Goal: Transaction & Acquisition: Subscribe to service/newsletter

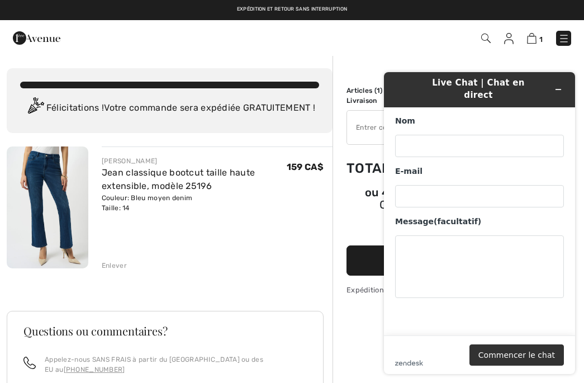
click at [568, 83] on header "Live Chat | Chat en direct" at bounding box center [479, 89] width 191 height 35
click at [562, 96] on button "Réduire le widget" at bounding box center [558, 90] width 18 height 16
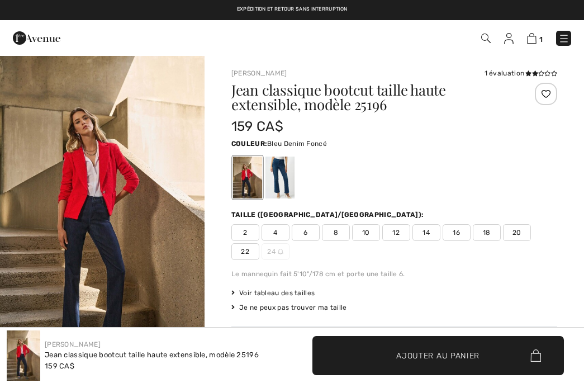
checkbox input "true"
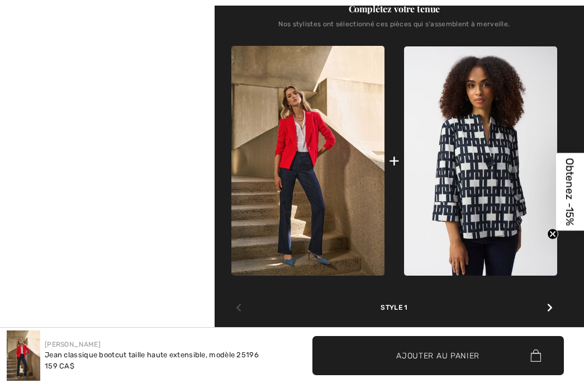
scroll to position [495, 0]
click at [557, 312] on div "Complétez votre tenue Nos stylistes ont sélectionné ces pièces qui s'assemblent…" at bounding box center [394, 158] width 326 height 366
click at [548, 311] on icon at bounding box center [550, 306] width 6 height 9
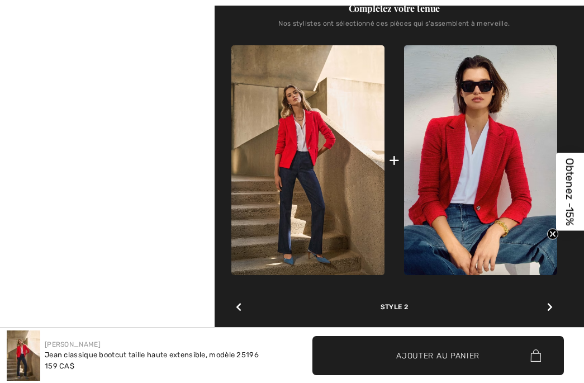
click at [555, 315] on div at bounding box center [550, 307] width 15 height 22
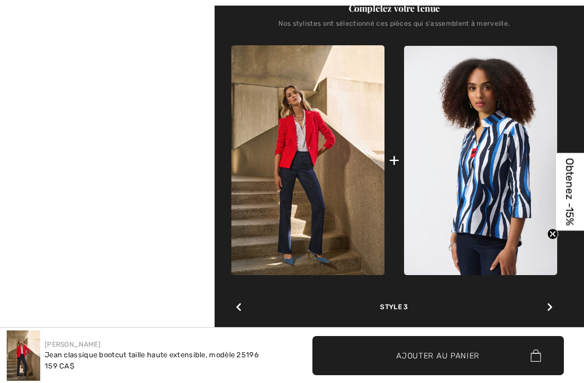
click at [550, 319] on div at bounding box center [550, 307] width 15 height 22
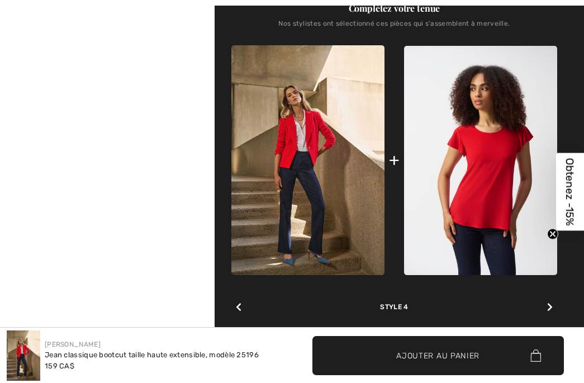
click at [554, 312] on div at bounding box center [550, 307] width 15 height 22
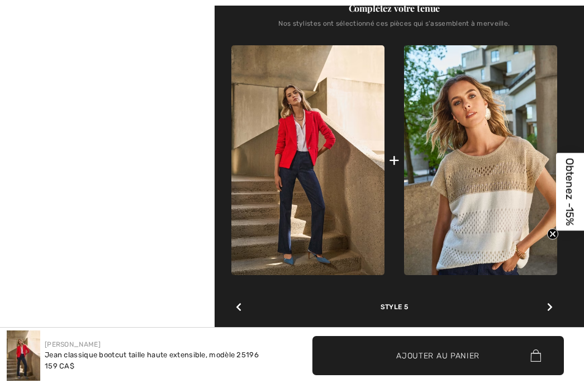
click at [549, 316] on div at bounding box center [550, 307] width 15 height 22
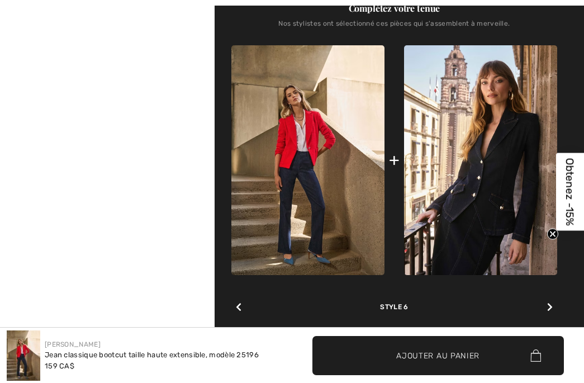
click at [549, 317] on div at bounding box center [550, 307] width 15 height 22
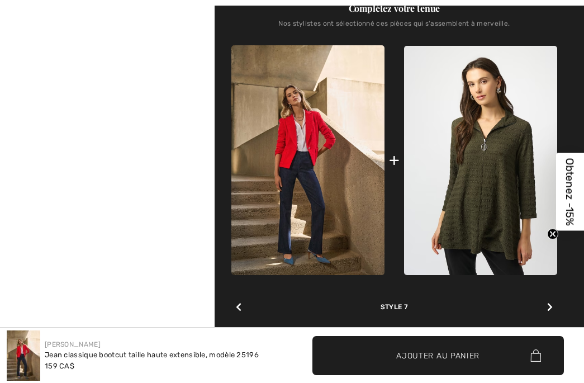
click at [553, 312] on div at bounding box center [550, 307] width 15 height 22
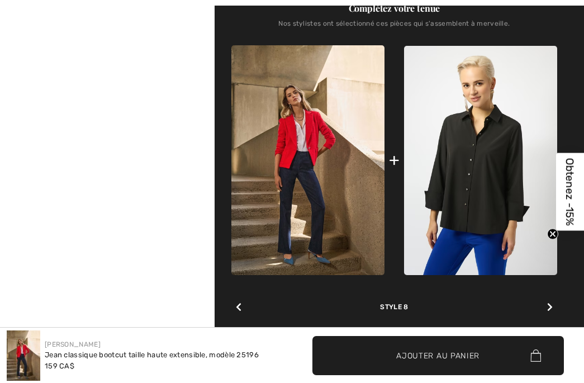
click at [557, 310] on div "Complétez votre tenue Nos stylistes ont sélectionné ces pièces qui s'assemblent…" at bounding box center [394, 158] width 326 height 366
click at [551, 311] on icon at bounding box center [550, 306] width 6 height 9
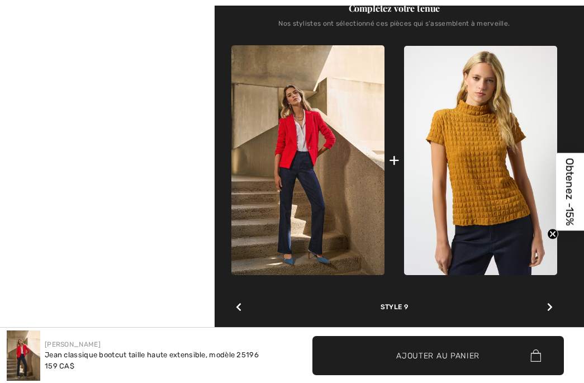
click at [549, 311] on icon at bounding box center [550, 306] width 6 height 9
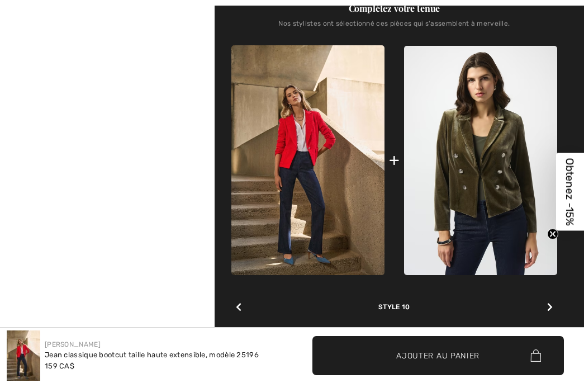
click at [551, 309] on icon at bounding box center [550, 306] width 6 height 9
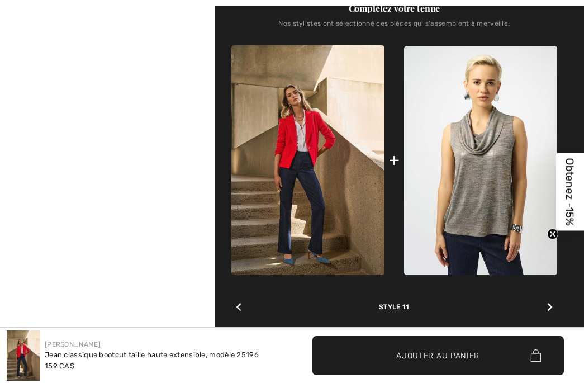
click at [549, 311] on icon at bounding box center [550, 306] width 6 height 9
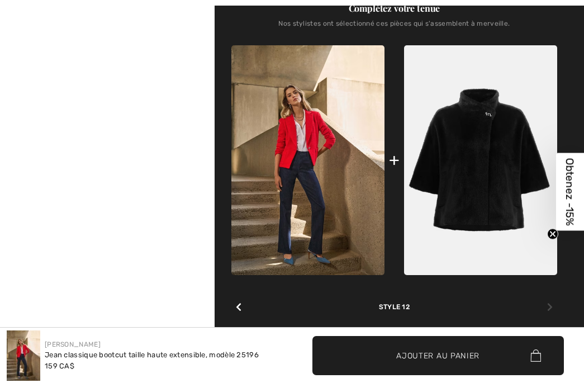
click at [551, 315] on div at bounding box center [550, 307] width 15 height 22
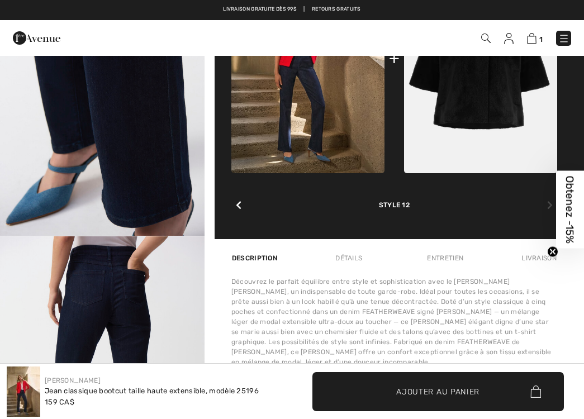
scroll to position [141, 0]
click at [529, 264] on div "Livraison" at bounding box center [538, 258] width 39 height 20
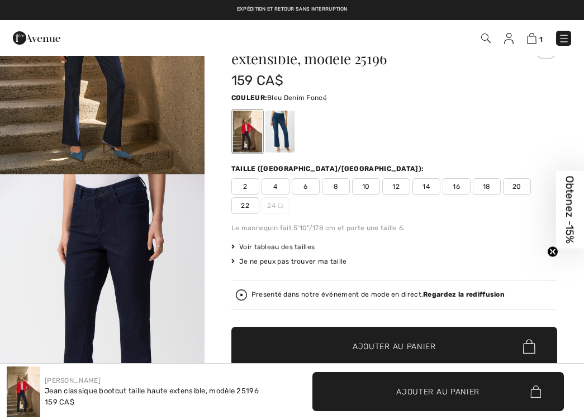
scroll to position [36, 0]
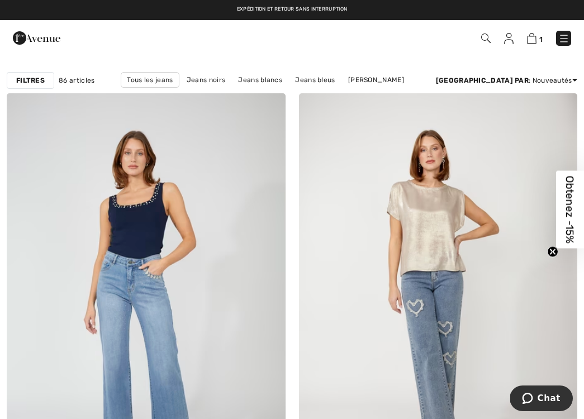
scroll to position [30, 0]
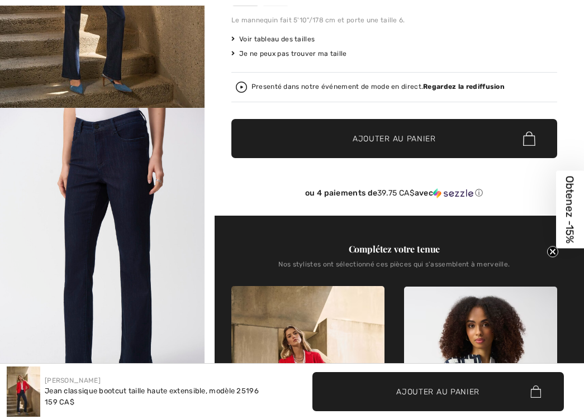
scroll to position [255, 0]
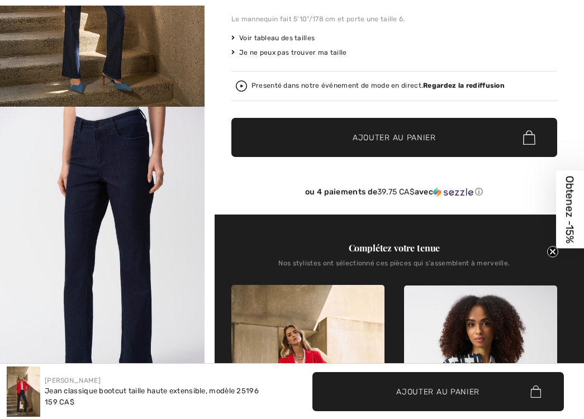
click at [574, 210] on span "Obtenez -15%" at bounding box center [570, 210] width 13 height 68
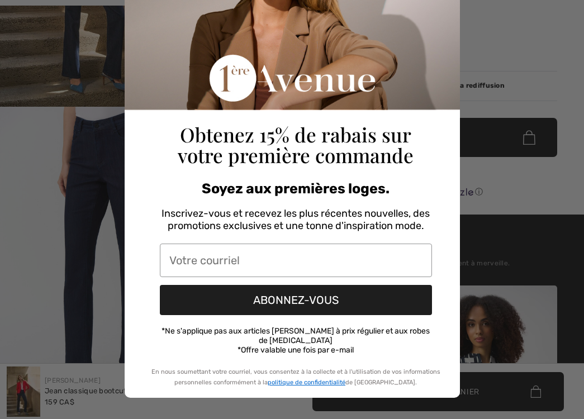
scroll to position [106, 0]
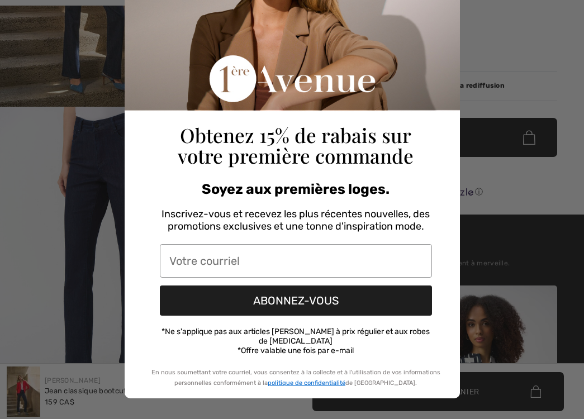
click at [241, 264] on input "Votre courriel" at bounding box center [296, 261] width 272 height 34
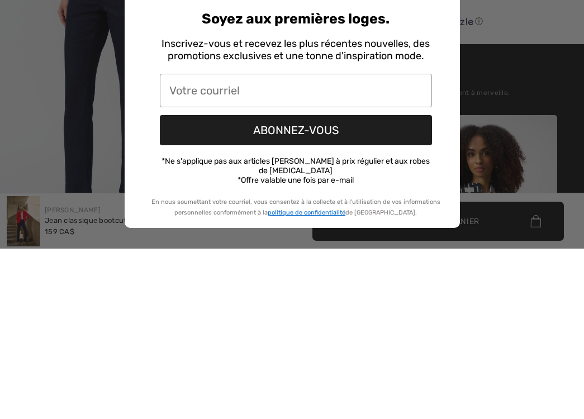
scroll to position [425, 0]
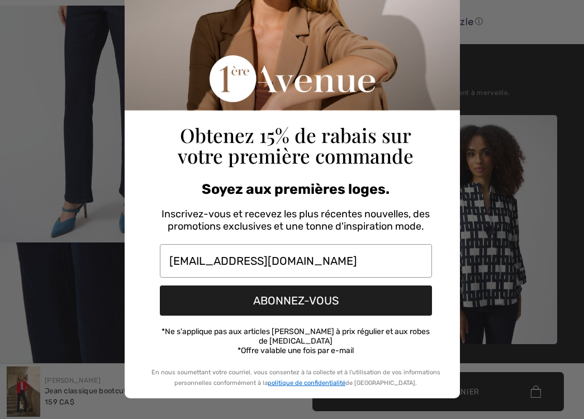
type input "lisethouin@videotron.ca"
click at [346, 296] on button "ABONNEZ-VOUS" at bounding box center [296, 301] width 272 height 30
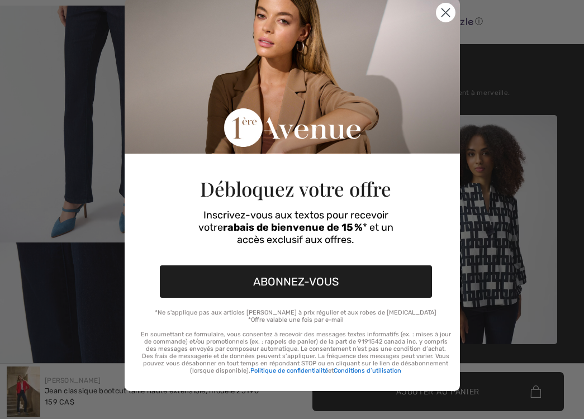
scroll to position [35, 0]
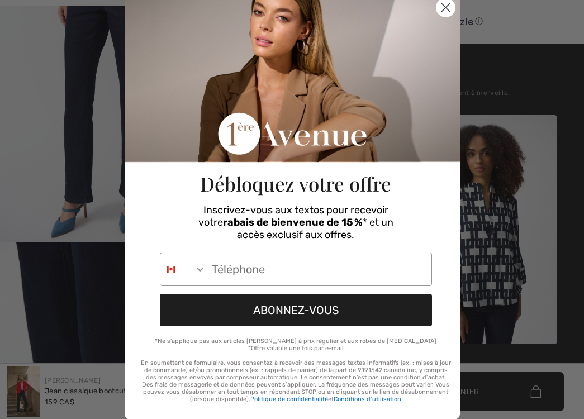
click at [251, 278] on input "Phone Number" at bounding box center [318, 269] width 225 height 32
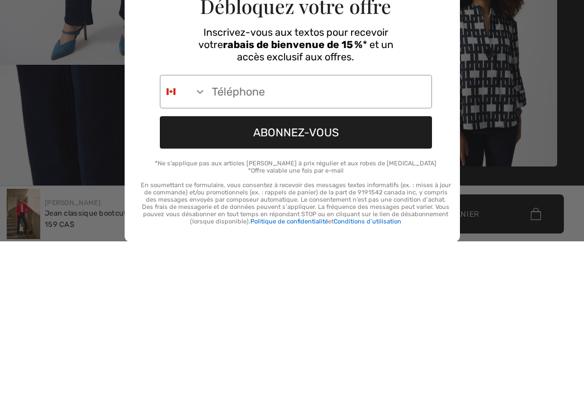
scroll to position [603, 0]
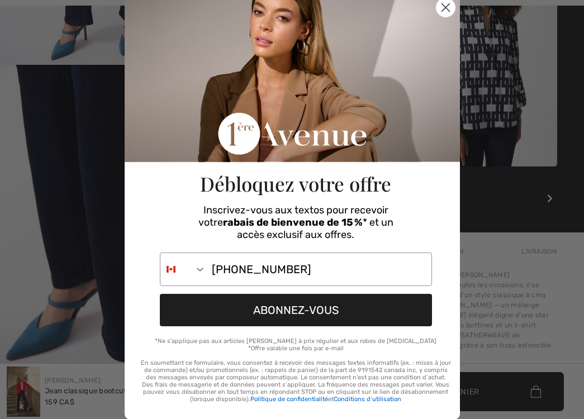
type input "514-927-8874"
click at [302, 305] on button "ABONNEZ-VOUS" at bounding box center [296, 310] width 272 height 32
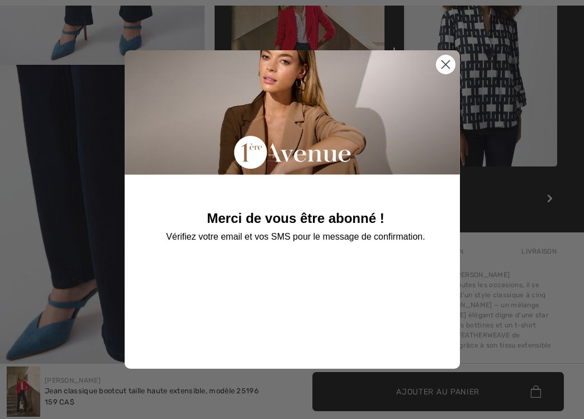
click at [449, 55] on icon "Close dialog" at bounding box center [446, 65] width 20 height 20
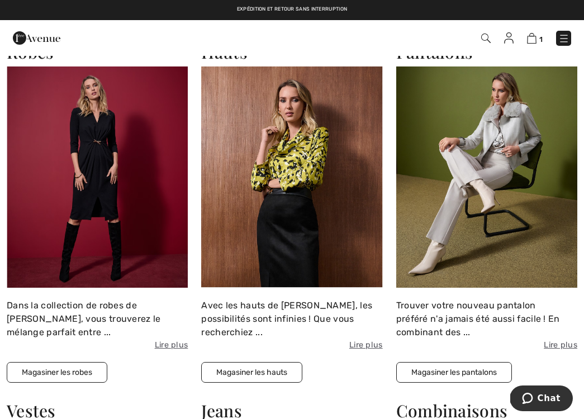
scroll to position [1390, 0]
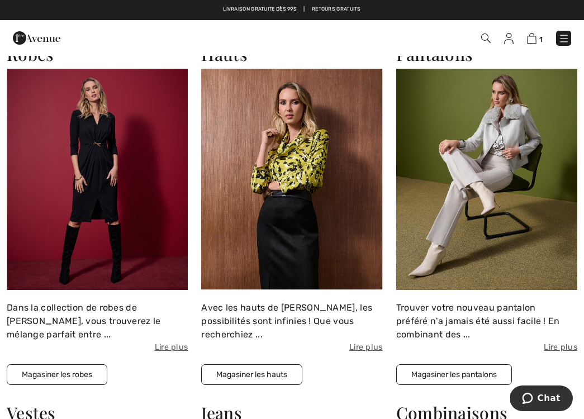
click at [283, 368] on button "Magasiner les hauts" at bounding box center [251, 374] width 101 height 21
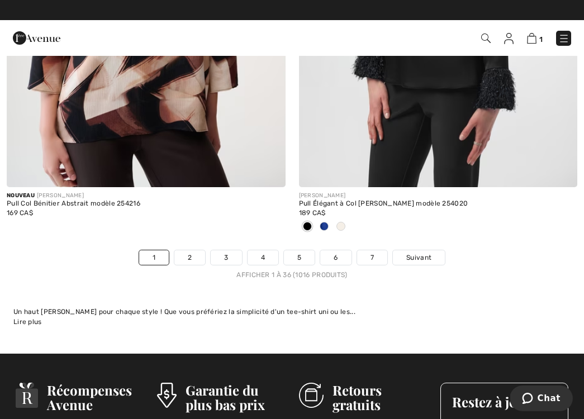
scroll to position [8670, 0]
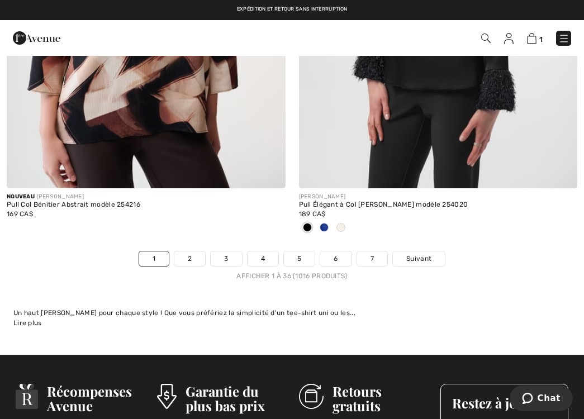
click at [195, 252] on link "2" at bounding box center [189, 259] width 31 height 15
click at [194, 252] on link "2" at bounding box center [189, 259] width 31 height 15
click at [198, 252] on link "2" at bounding box center [189, 259] width 31 height 15
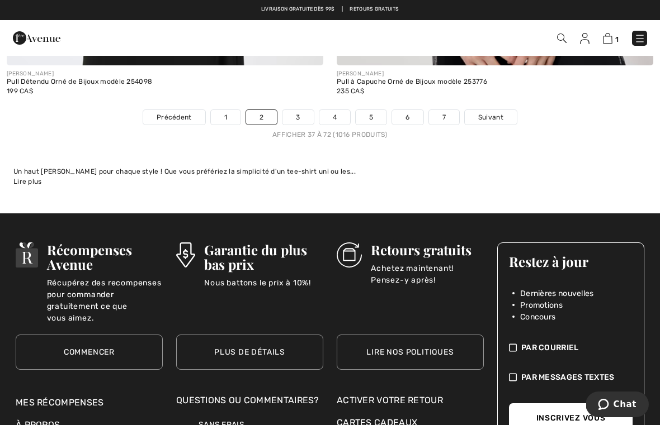
scroll to position [9912, 0]
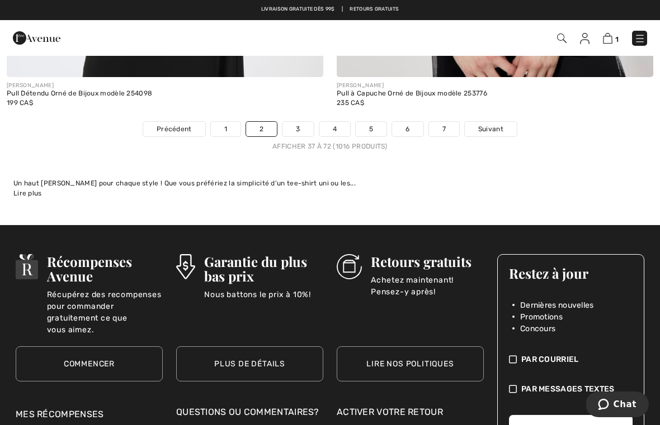
click at [298, 122] on link "3" at bounding box center [297, 129] width 31 height 15
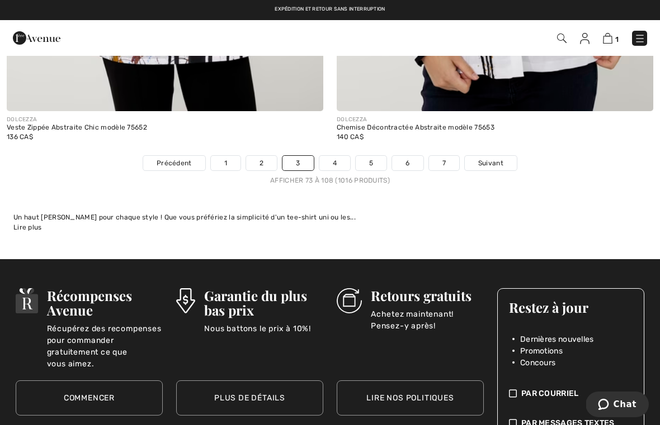
scroll to position [9686, 0]
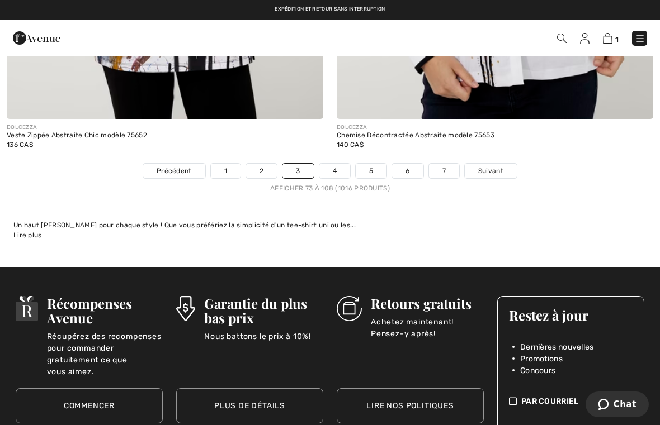
click at [332, 165] on link "4" at bounding box center [334, 171] width 31 height 15
click at [338, 168] on link "4" at bounding box center [334, 171] width 31 height 15
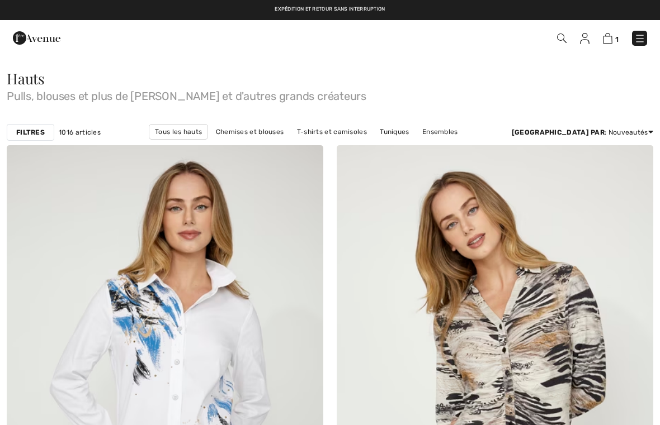
checkbox input "true"
click at [557, 43] on img at bounding box center [562, 39] width 10 height 10
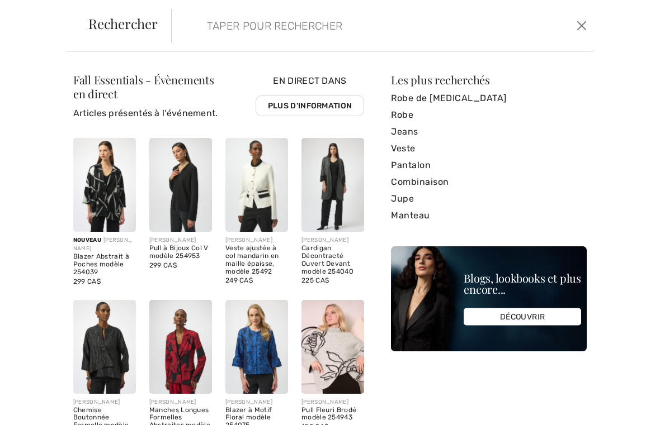
click at [246, 31] on input "search" at bounding box center [338, 26] width 281 height 34
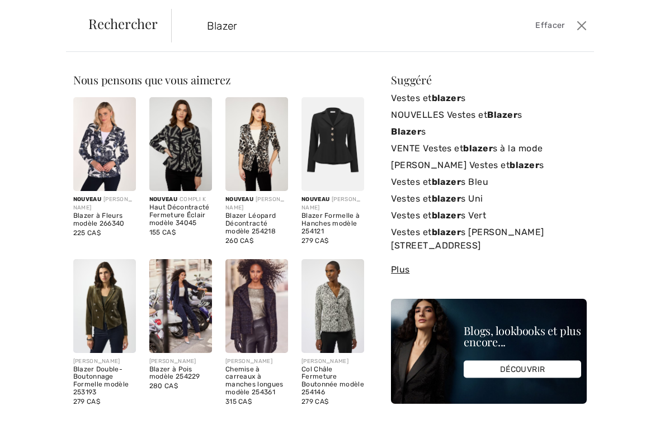
type input "Blazer"
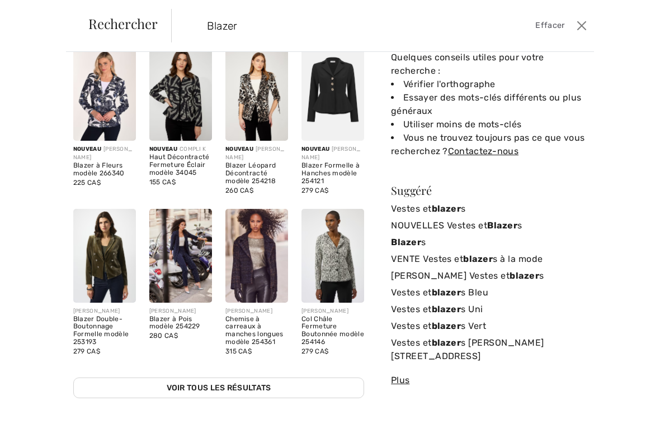
scroll to position [50, 0]
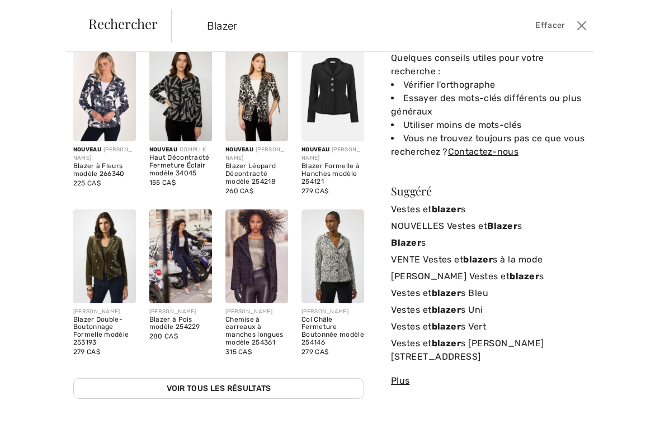
click at [341, 101] on img at bounding box center [332, 95] width 63 height 94
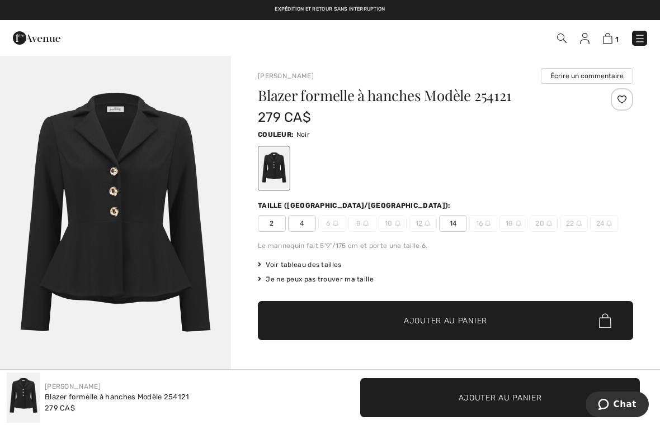
click at [640, 37] on img at bounding box center [639, 38] width 11 height 11
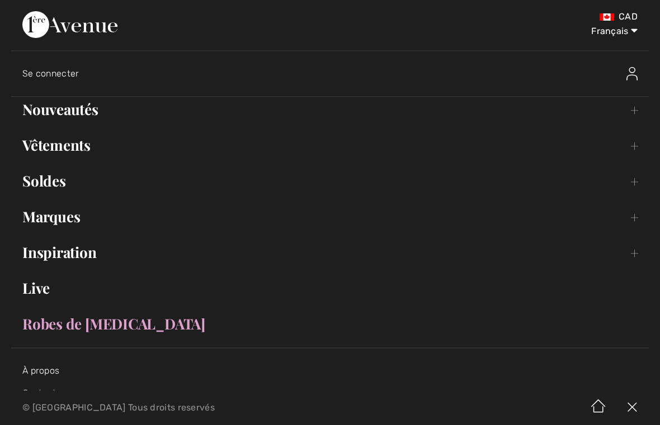
click at [101, 155] on link "Vêtements Toggle submenu" at bounding box center [329, 145] width 637 height 25
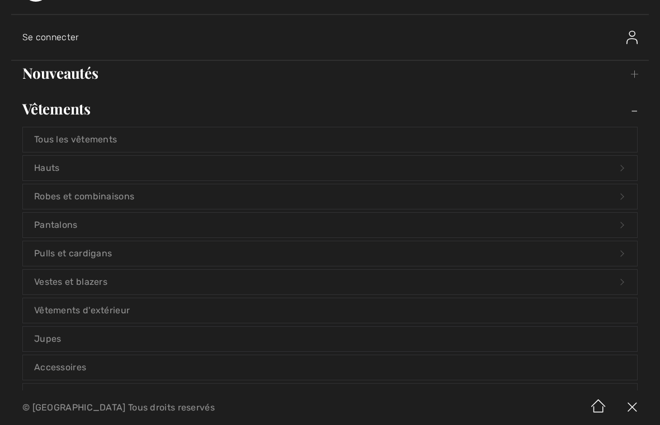
scroll to position [40, 0]
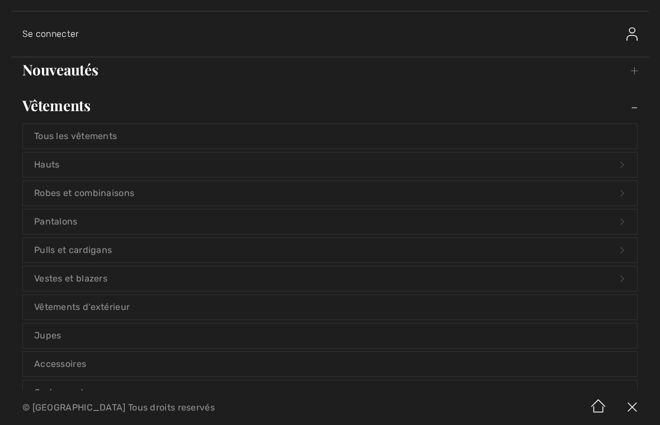
click at [357, 295] on link "Vêtements d'extérieur" at bounding box center [330, 307] width 614 height 25
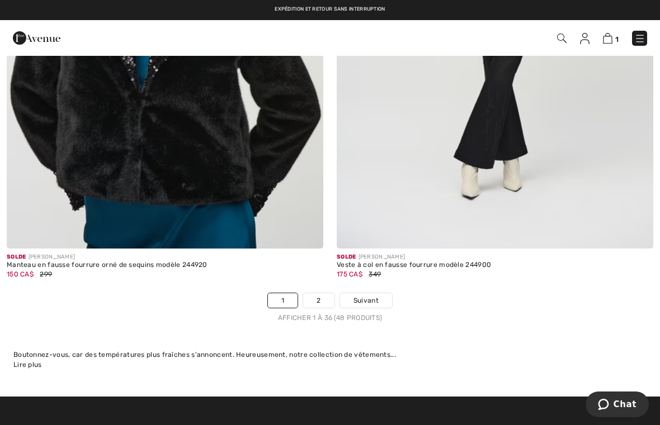
scroll to position [9685, 0]
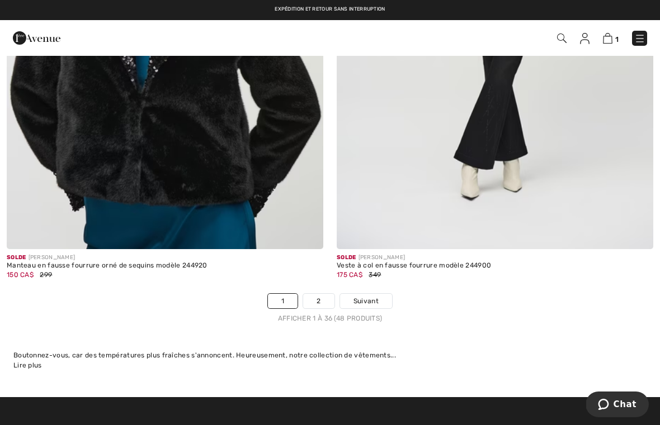
click at [325, 296] on link "2" at bounding box center [318, 301] width 31 height 15
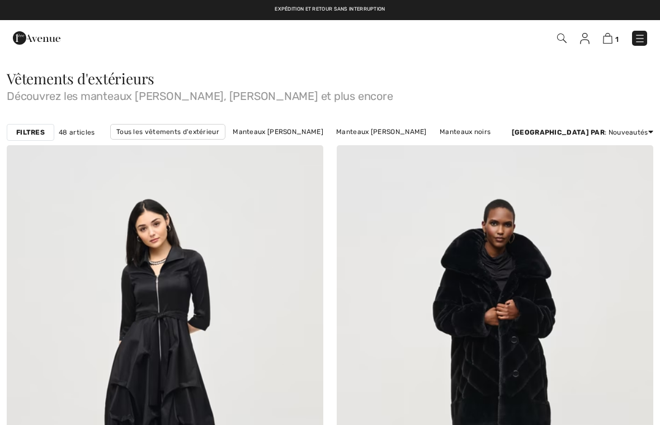
checkbox input "true"
click at [641, 40] on img at bounding box center [639, 38] width 11 height 11
